Goal: Information Seeking & Learning: Learn about a topic

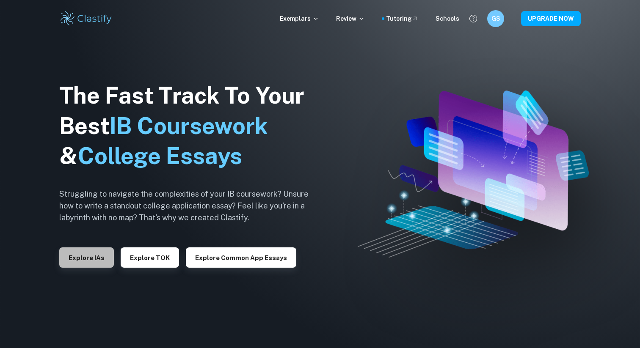
click at [69, 261] on button "Explore IAs" at bounding box center [86, 258] width 55 height 20
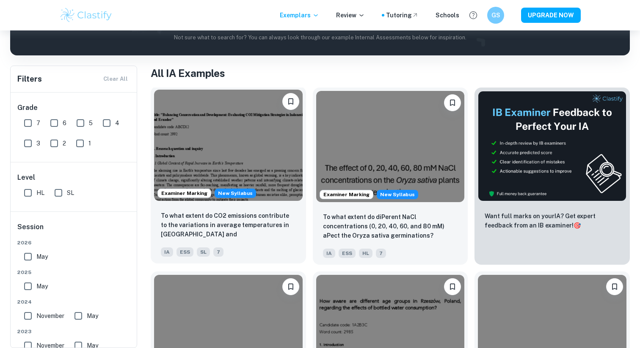
scroll to position [50, 0]
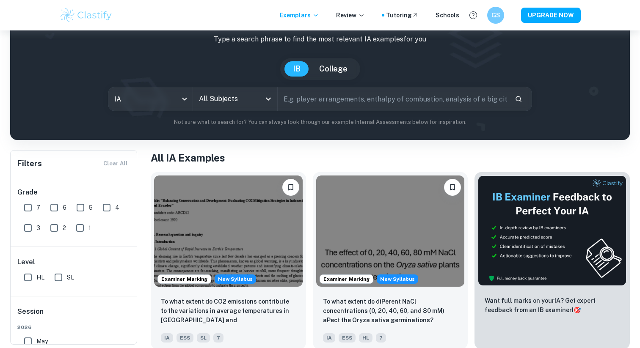
click at [267, 99] on icon "Open" at bounding box center [268, 99] width 10 height 10
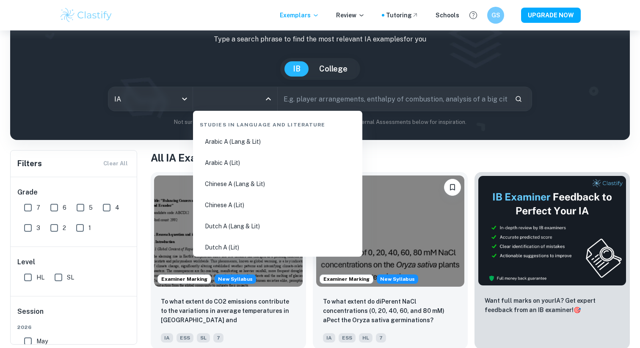
type input "s"
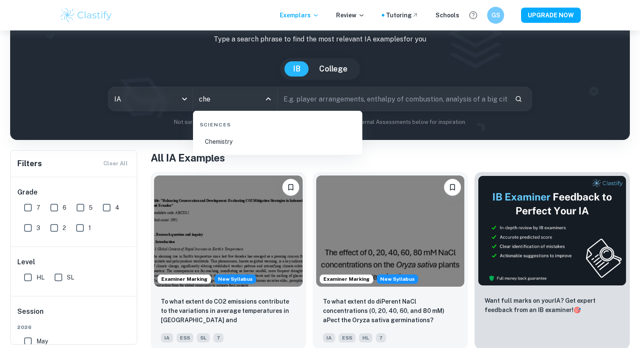
click at [218, 139] on li "Chemistry" at bounding box center [277, 141] width 163 height 19
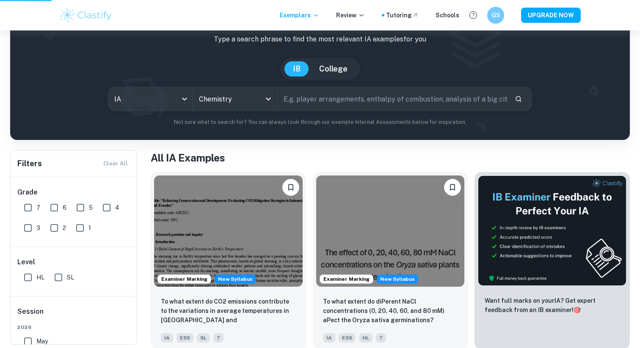
type input "Chemistry"
click at [314, 101] on input "text" at bounding box center [393, 99] width 230 height 24
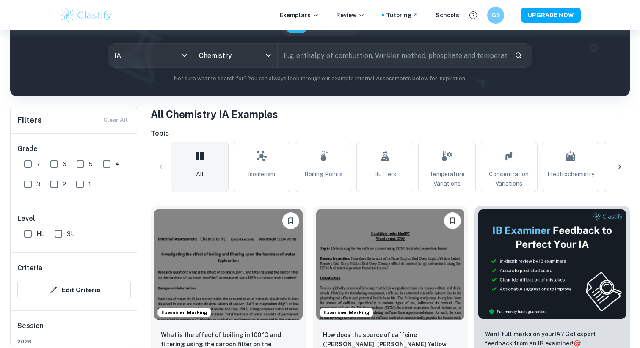
scroll to position [97, 0]
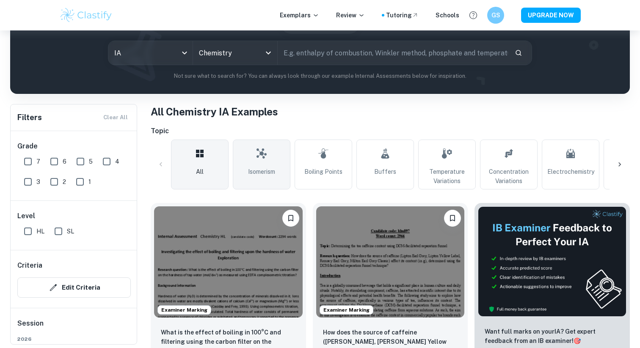
click at [275, 165] on link "Isomerism" at bounding box center [262, 165] width 58 height 50
type input "Isomerism"
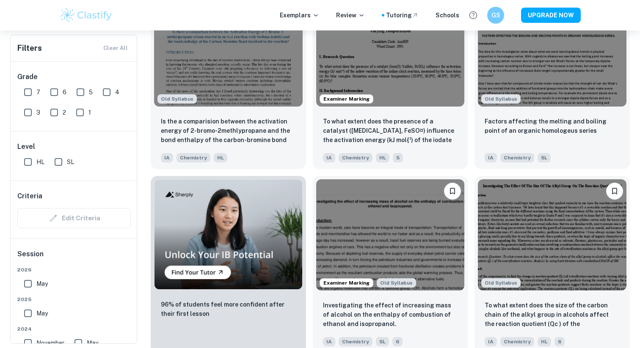
scroll to position [494, 0]
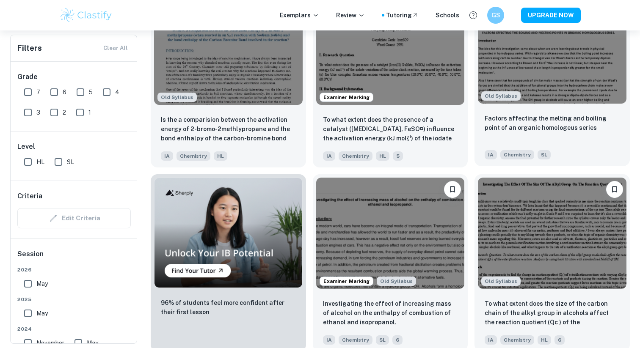
click at [582, 97] on img at bounding box center [552, 47] width 149 height 111
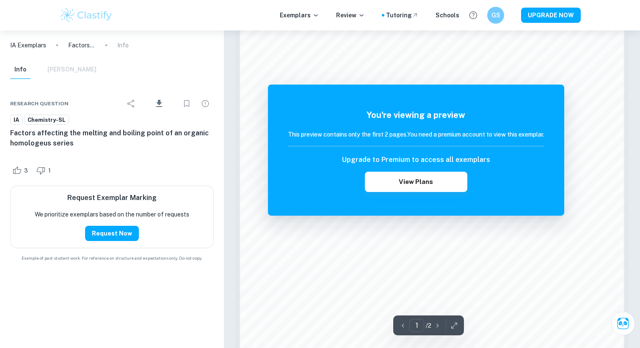
scroll to position [840, 0]
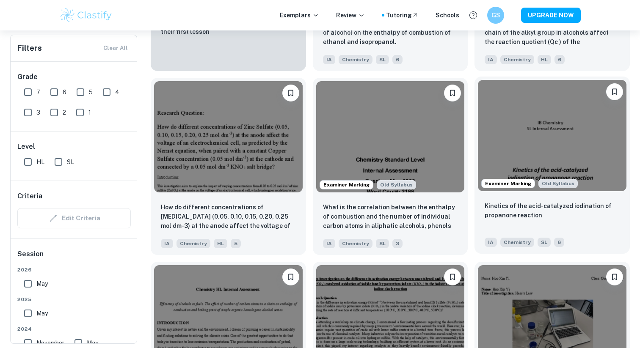
scroll to position [776, 0]
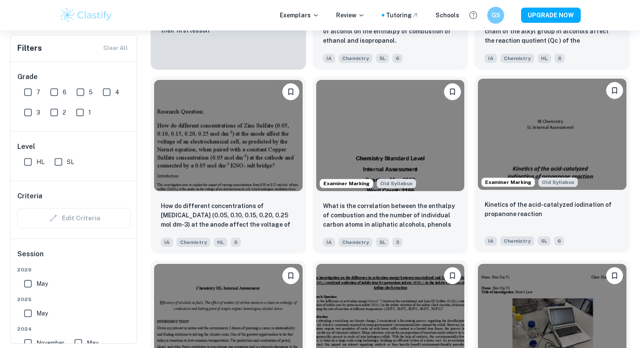
click at [594, 226] on div "Kinetics of the acid-catalyzed iodination of propanone reaction" at bounding box center [552, 214] width 135 height 29
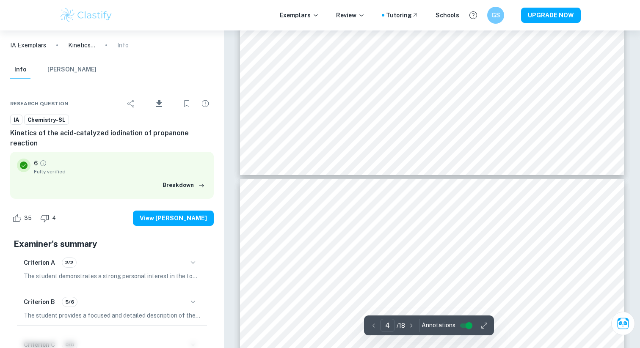
type input "3"
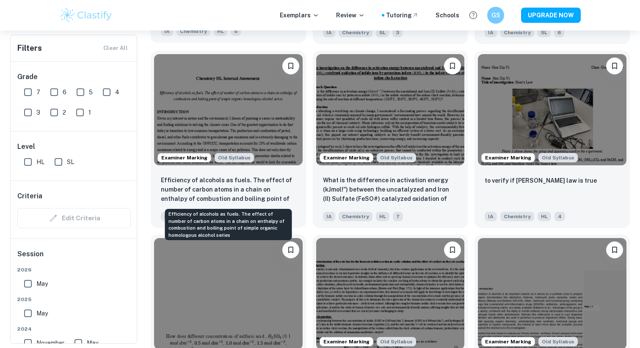
scroll to position [987, 0]
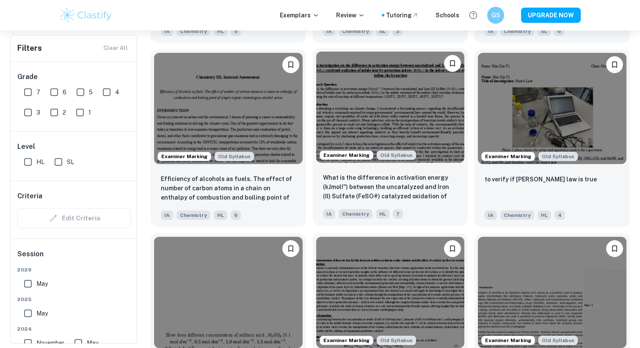
click at [423, 163] on div "Examiner Marking Old Syllabus" at bounding box center [390, 107] width 155 height 118
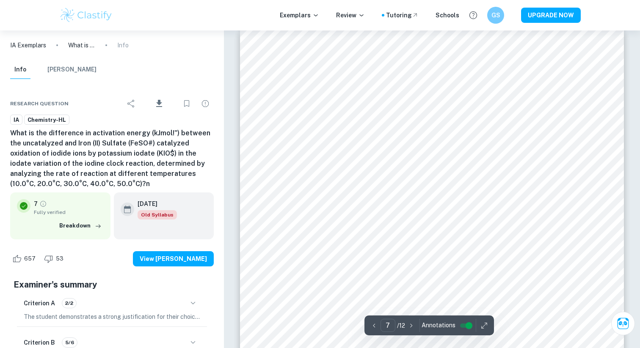
scroll to position [3458, 0]
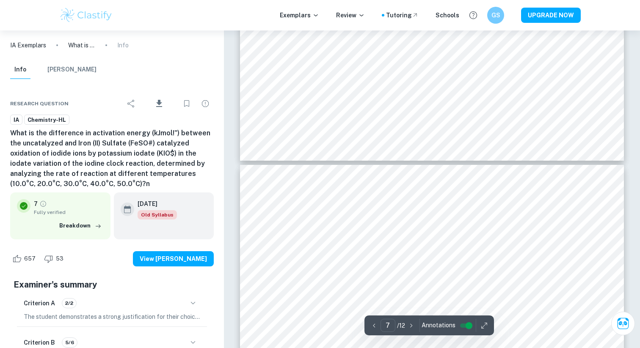
type input "8"
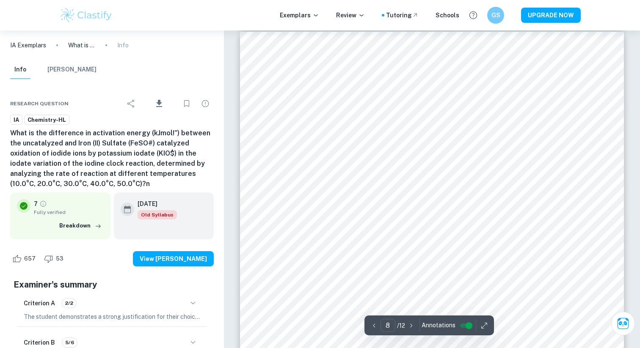
scroll to position [4064, 0]
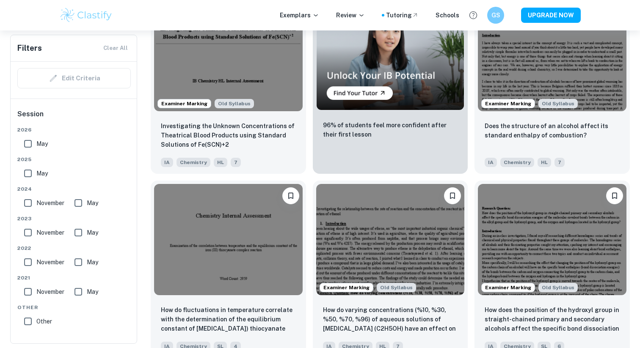
scroll to position [1602, 0]
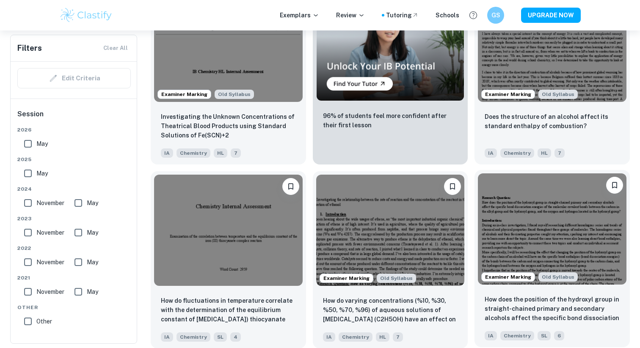
click at [577, 228] on img at bounding box center [552, 229] width 149 height 111
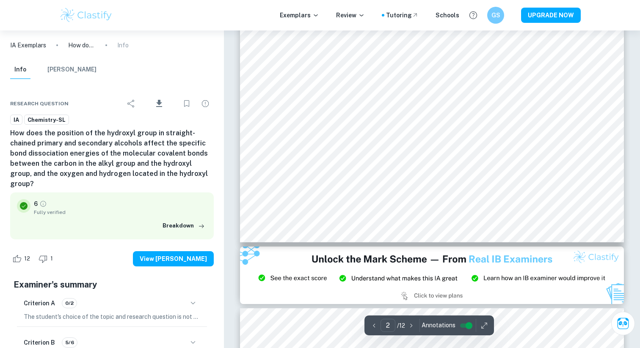
scroll to position [947, 0]
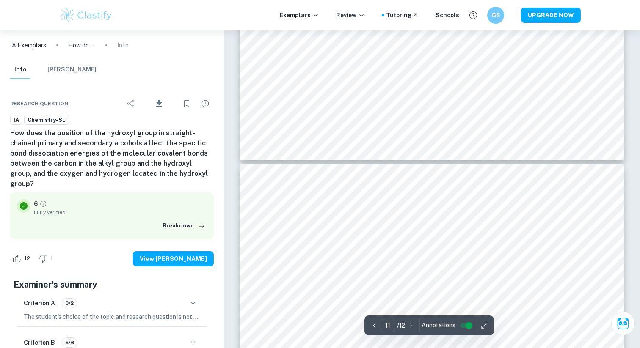
type input "12"
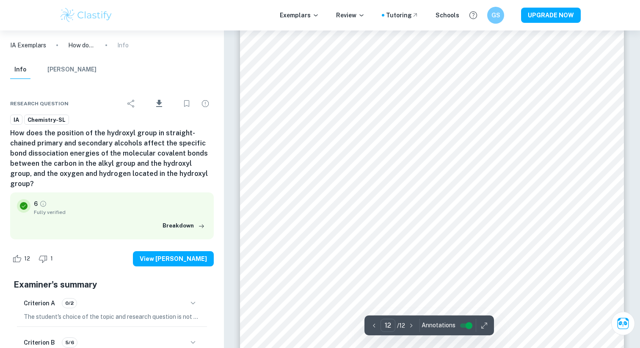
scroll to position [6439, 0]
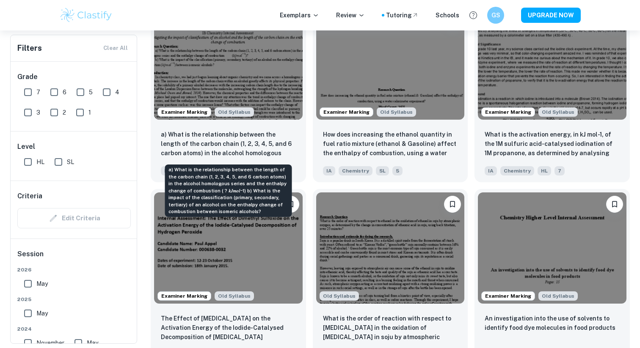
scroll to position [1960, 0]
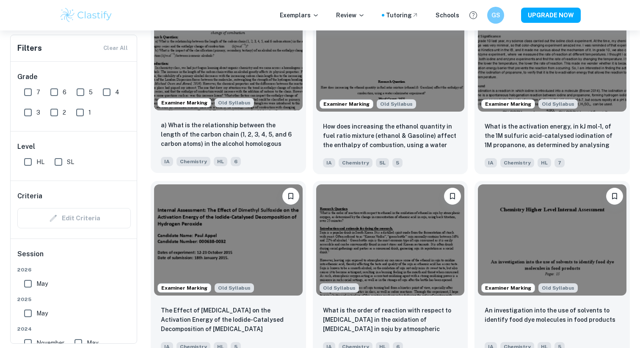
click at [269, 151] on div "a) What is the relationship between the length of the carbon chain (1, 2, 3, 4,…" at bounding box center [228, 143] width 155 height 59
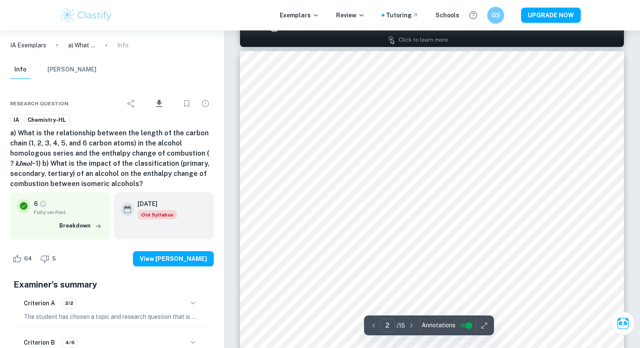
scroll to position [689, 0]
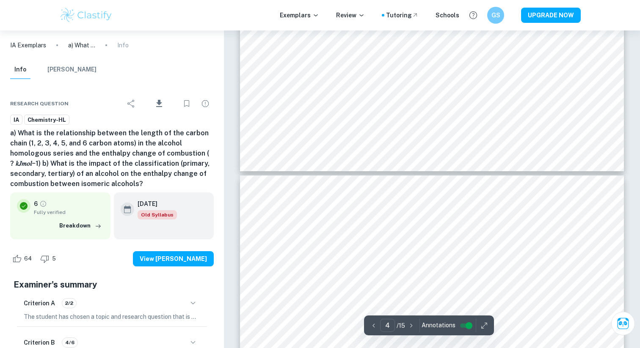
type input "5"
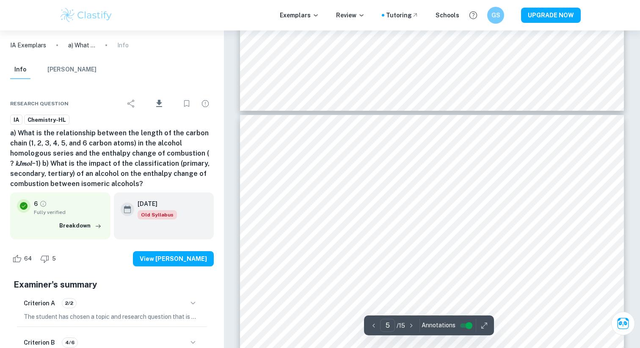
scroll to position [2238, 0]
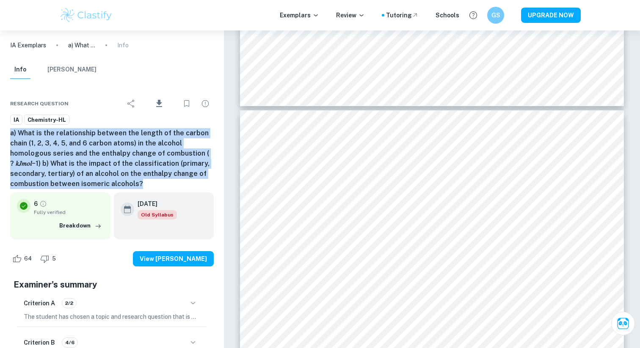
drag, startPoint x: 10, startPoint y: 133, endPoint x: 157, endPoint y: 187, distance: 157.1
click at [157, 187] on h6 "a) What is the relationship between the length of the carbon chain (1, 2, 3, 4,…" at bounding box center [112, 158] width 204 height 61
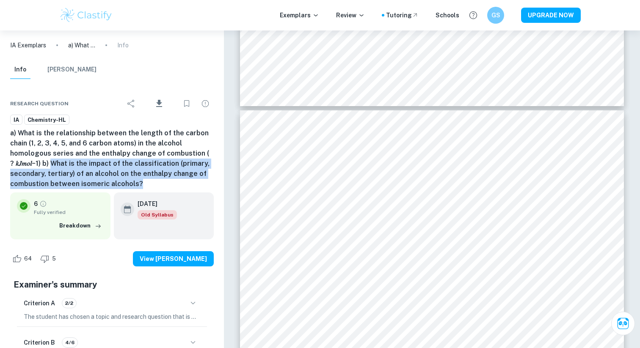
drag, startPoint x: 146, startPoint y: 187, endPoint x: 45, endPoint y: 167, distance: 102.2
click at [45, 167] on h6 "a) What is the relationship between the length of the carbon chain (1, 2, 3, 4,…" at bounding box center [112, 158] width 204 height 61
copy h6 "is the impact of the classification (primary, secondary, tertiary) of an alcoho…"
